Goal: Information Seeking & Learning: Learn about a topic

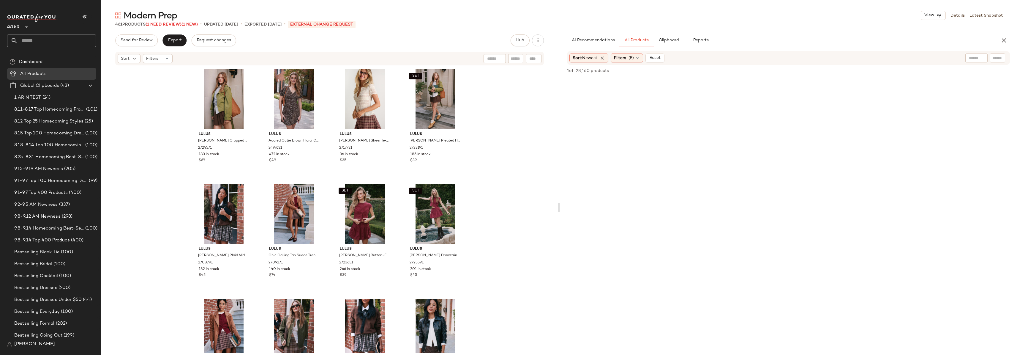
click at [41, 40] on input "text" at bounding box center [57, 40] width 78 height 12
type input "****"
click at [47, 56] on span "Homecoming: Homecoming" at bounding box center [40, 58] width 56 height 6
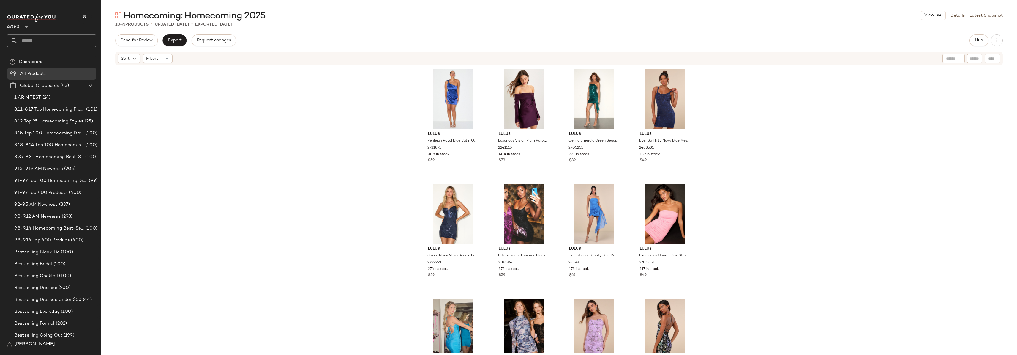
click at [858, 89] on div "Lulus Penleigh Royal Blue Satin One-Shoulder Mini Dress 2721871 308 in stock $5…" at bounding box center [559, 209] width 916 height 287
click at [743, 94] on div "Lulus Penleigh Royal Blue Satin One-Shoulder Mini Dress 2721871 308 in stock $5…" at bounding box center [559, 209] width 916 height 287
click at [752, 155] on div "Lulus Penleigh Royal Blue Satin One-Shoulder Mini Dress 2721871 308 in stock $5…" at bounding box center [559, 209] width 916 height 287
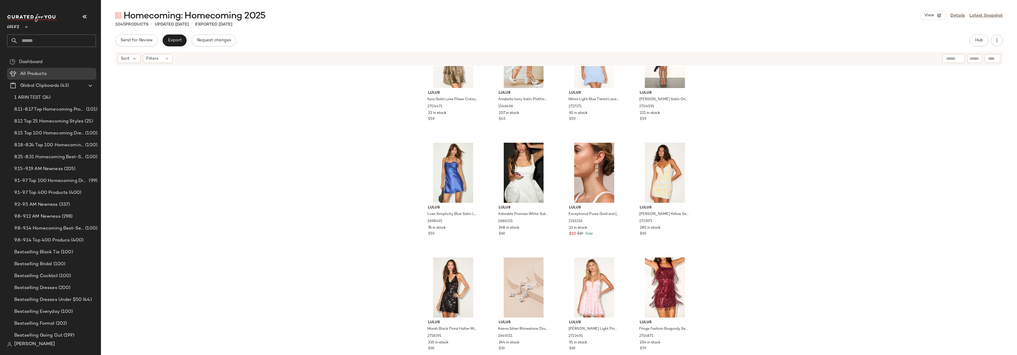
scroll to position [1536, 0]
click at [179, 83] on div "Lulus Ilyra Gold Lurex Plisse Cutout Strapless Mini Dress 2704471 32 in stock $…" at bounding box center [559, 209] width 916 height 287
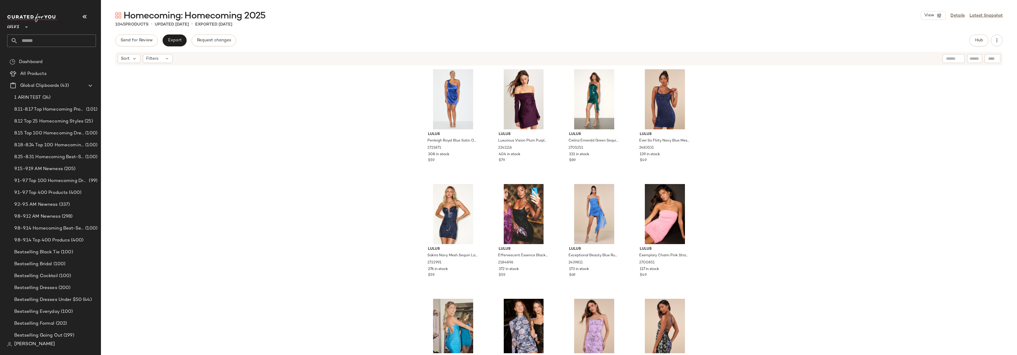
click at [754, 93] on div "Lulus Penleigh Royal Blue Satin One-Shoulder Mini Dress 2721871 308 in stock $5…" at bounding box center [559, 209] width 916 height 287
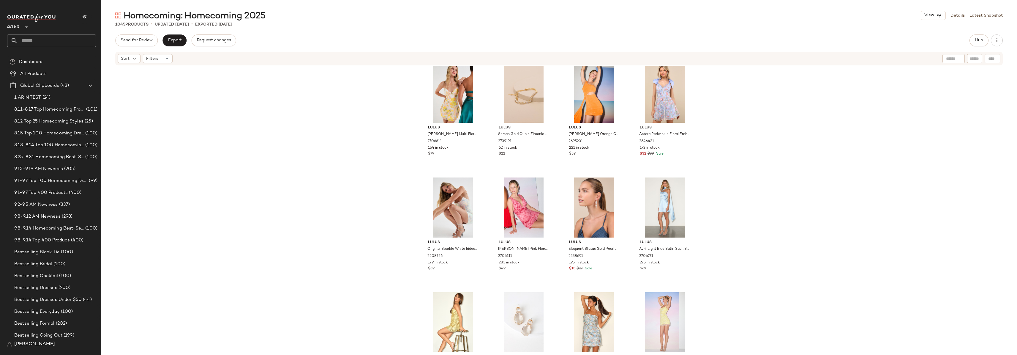
scroll to position [1164, 0]
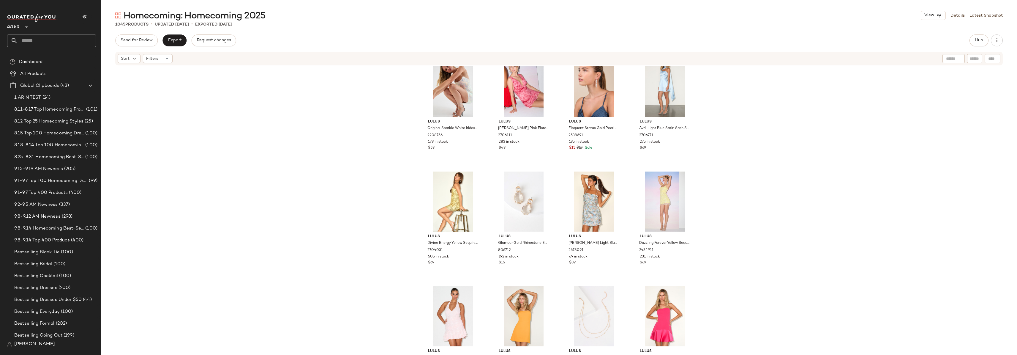
click at [709, 125] on div "Lulus [PERSON_NAME] Multi Floral Sequin Lace-Up Mini Dress 2706611 164 in stock…" at bounding box center [559, 209] width 916 height 287
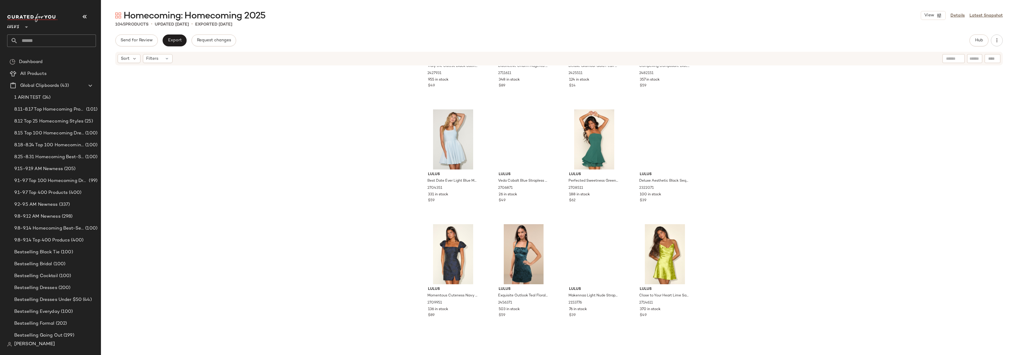
scroll to position [6169, 0]
